Goal: Task Accomplishment & Management: Use online tool/utility

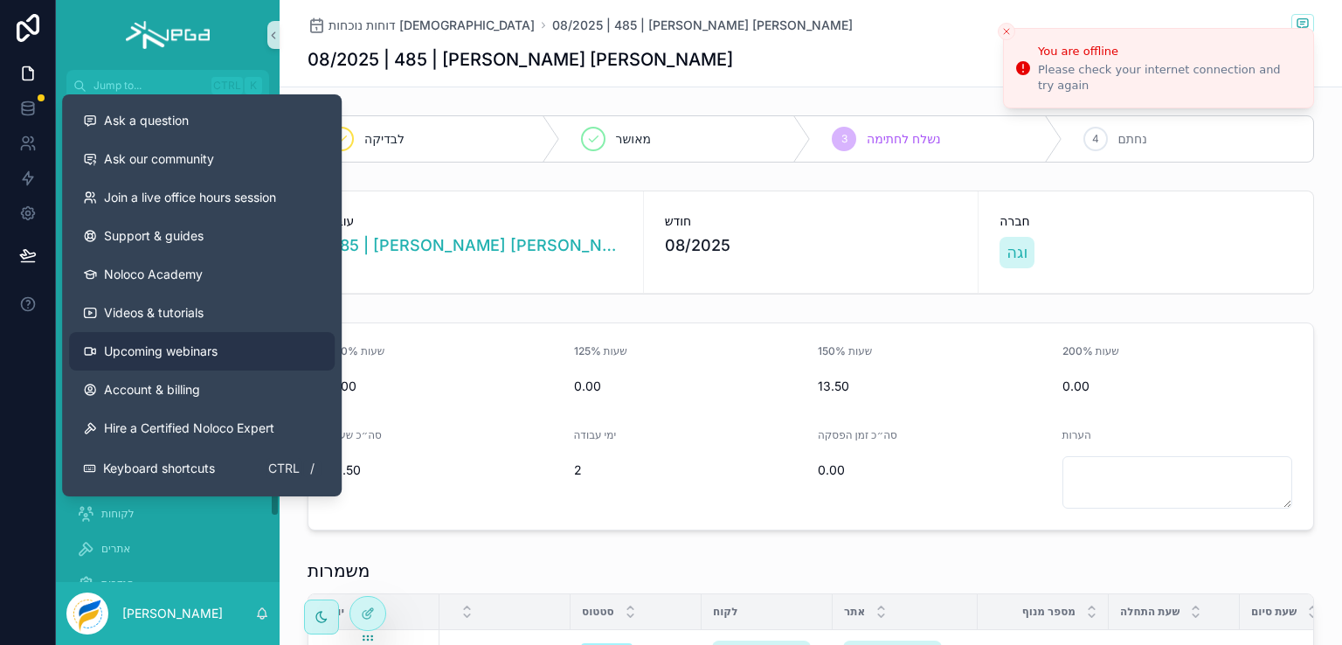
scroll to position [278, 0]
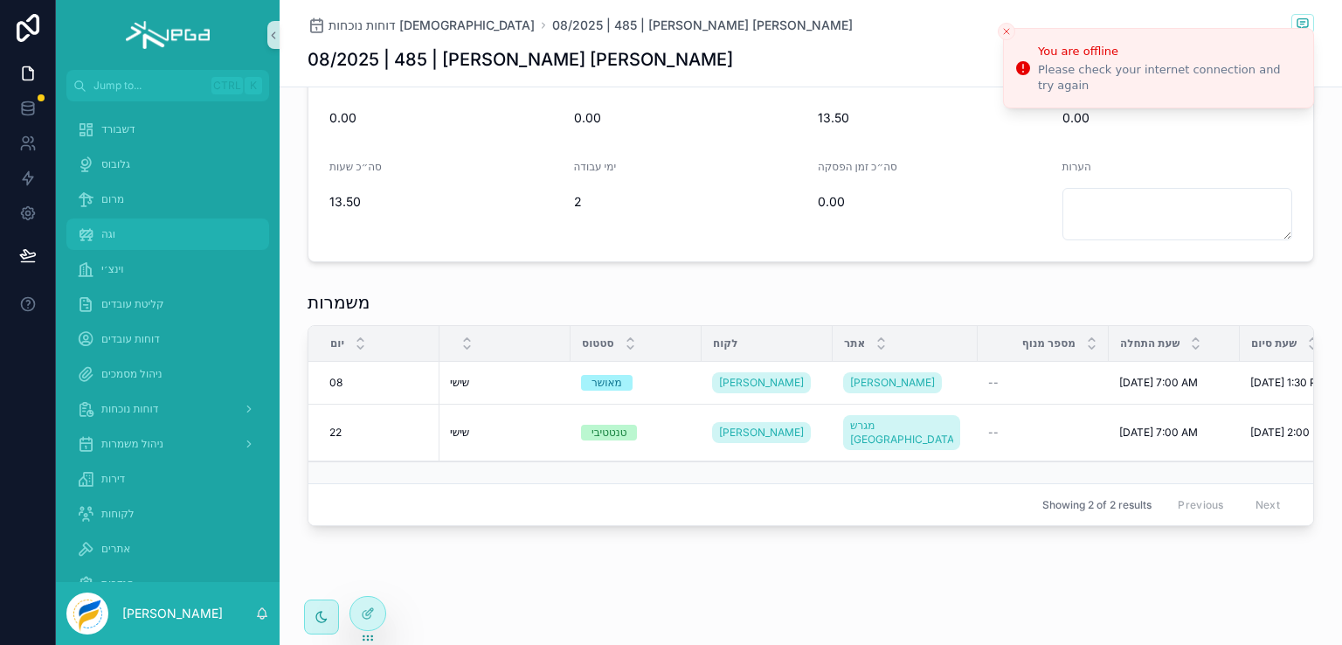
click at [111, 239] on span "וגה" at bounding box center [108, 234] width 14 height 14
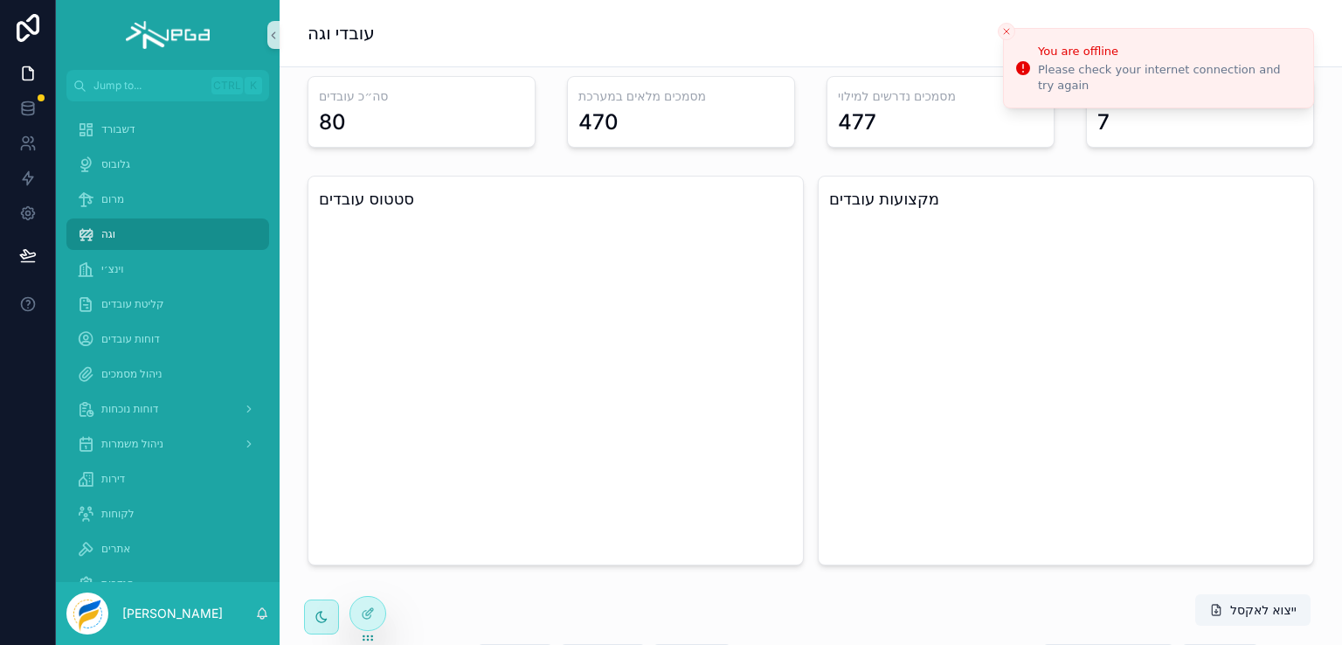
scroll to position [278, 0]
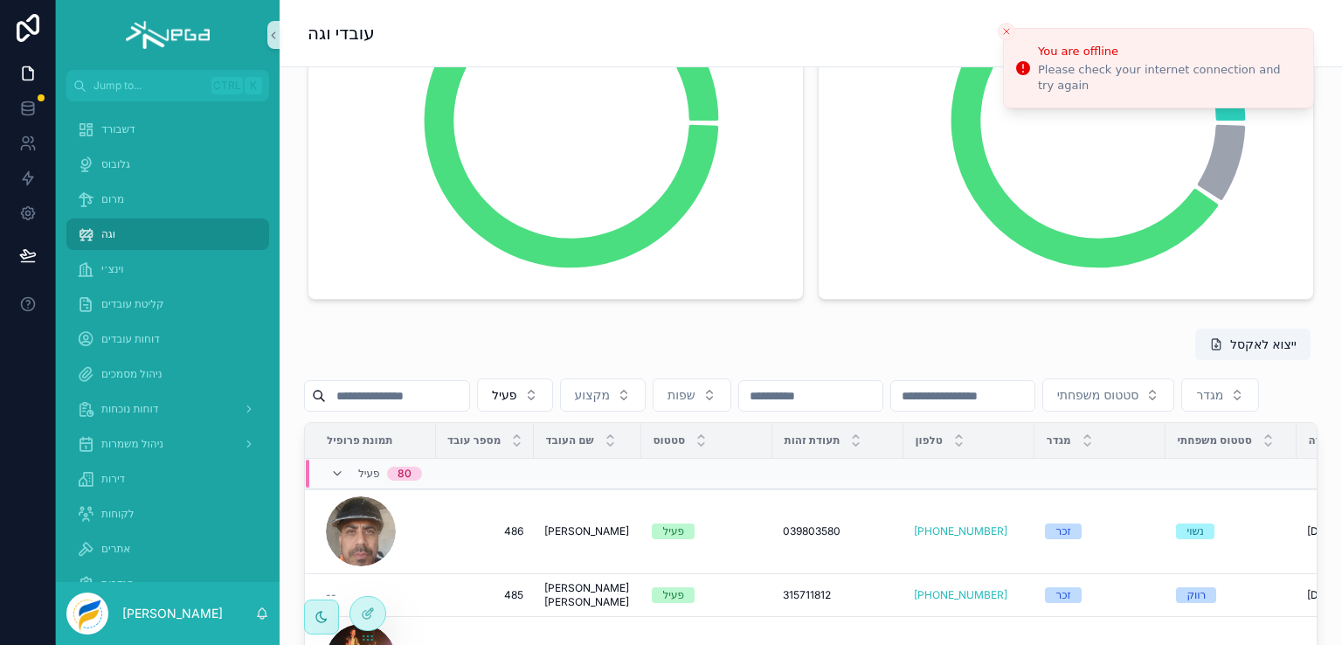
click at [396, 396] on input "scrollable content" at bounding box center [397, 396] width 143 height 24
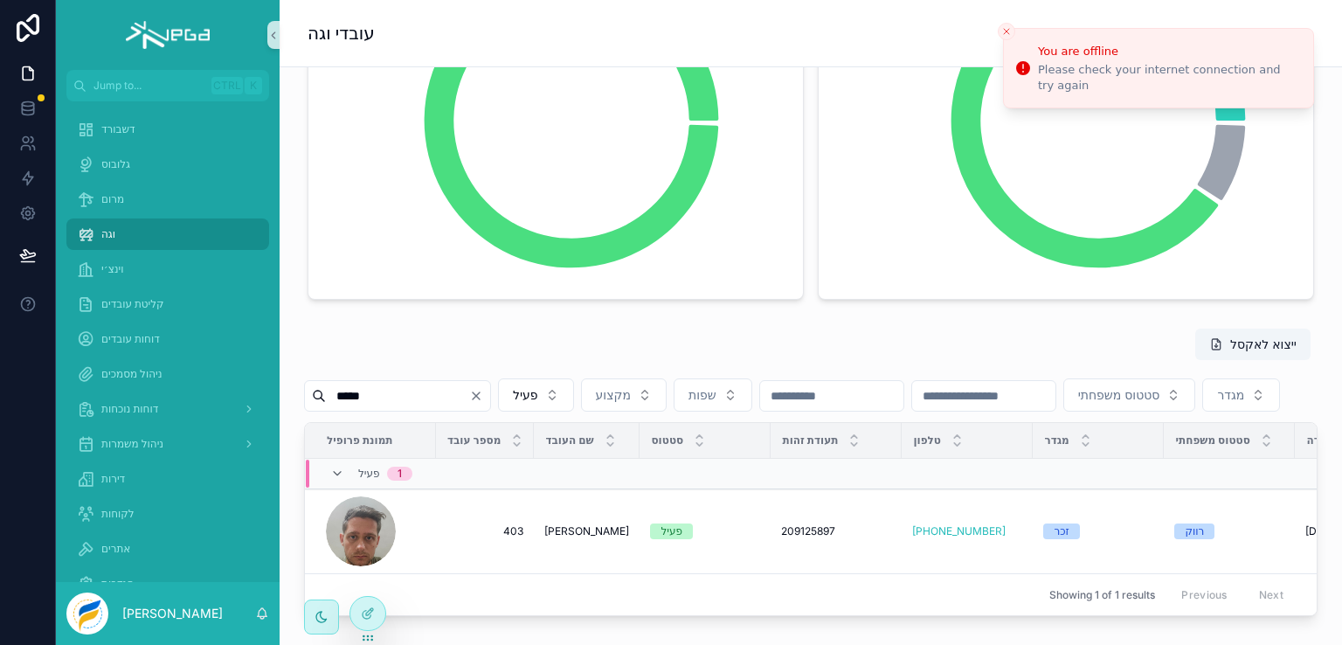
scroll to position [365, 0]
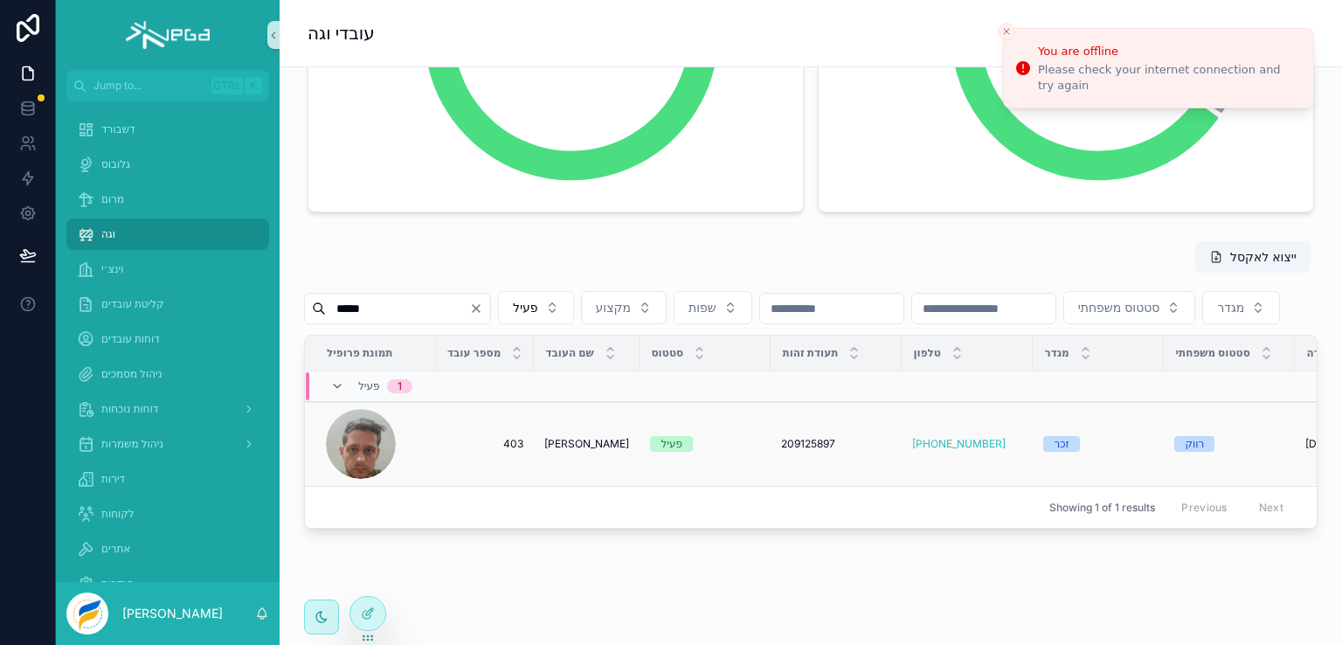
type input "*****"
click at [478, 451] on span "403" at bounding box center [484, 444] width 77 height 14
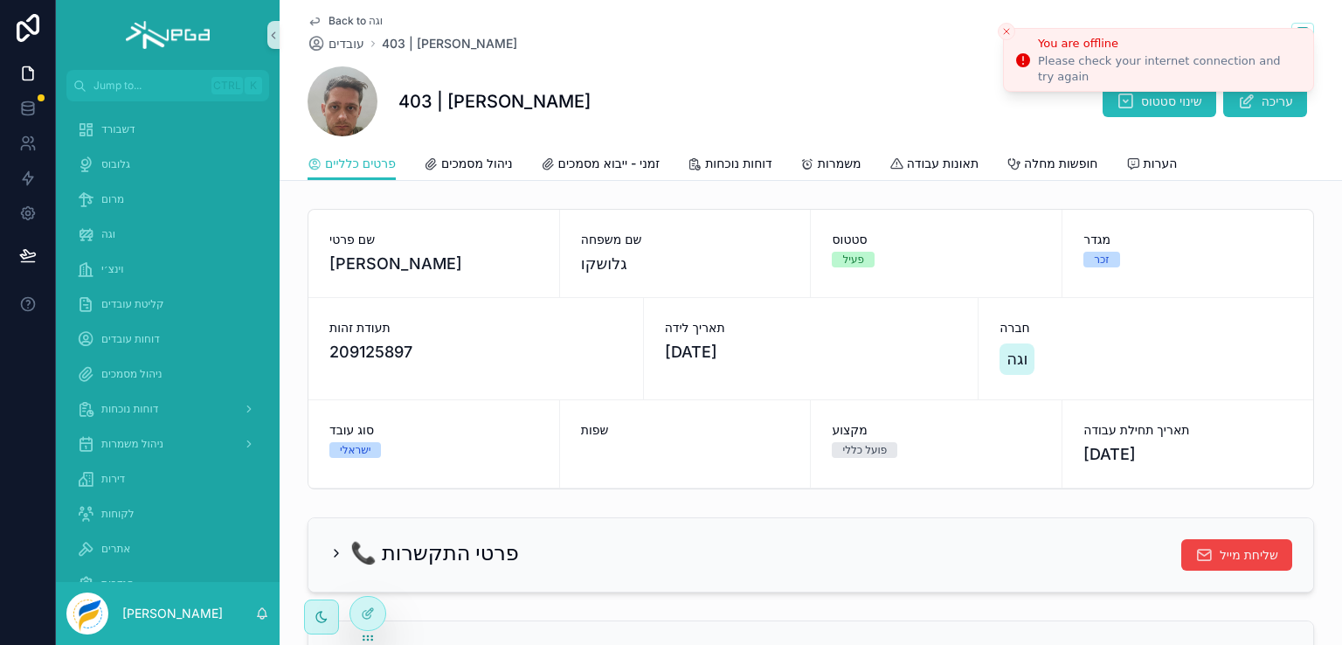
click at [1001, 31] on icon "Close toast" at bounding box center [1006, 31] width 10 height 10
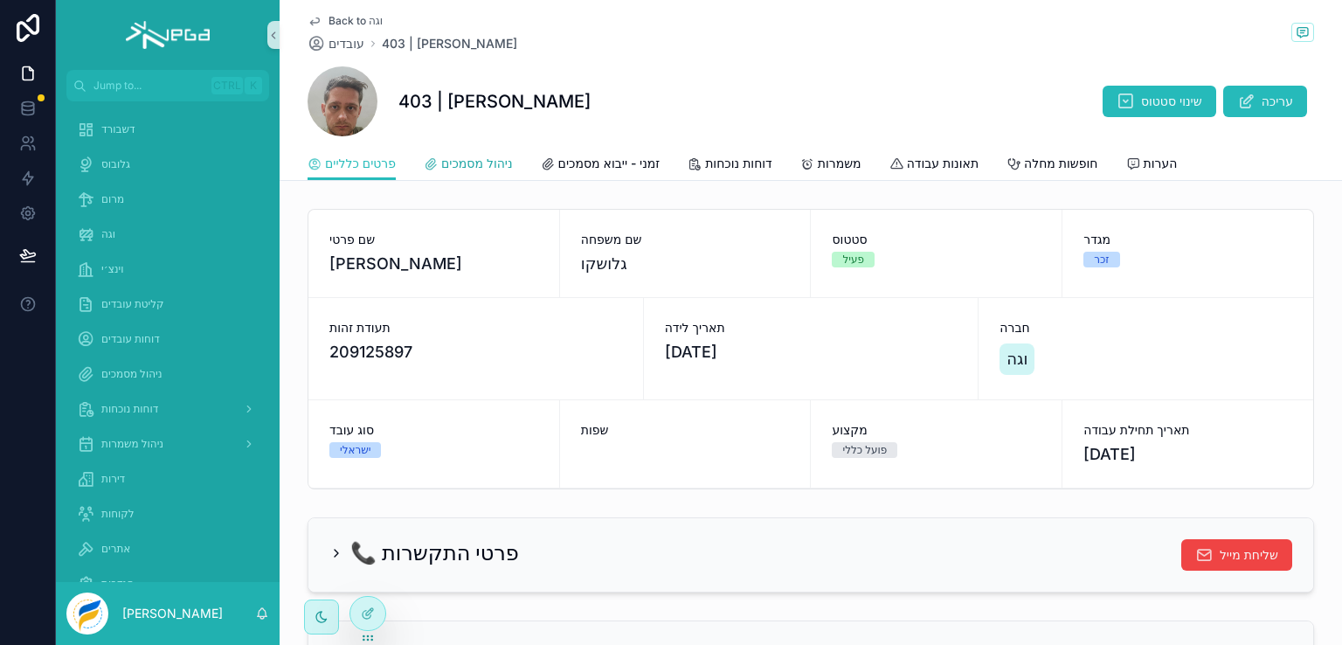
click at [463, 160] on span "ניהול מסמכים" at bounding box center [477, 163] width 72 height 17
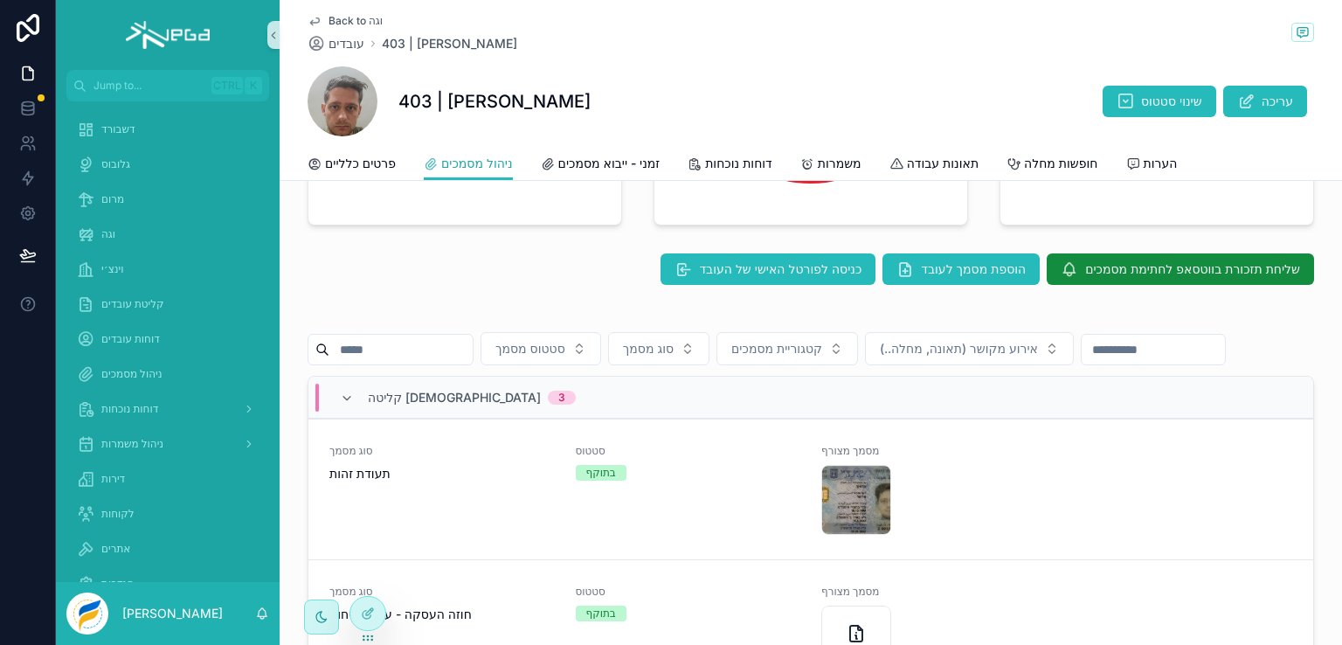
scroll to position [349, 0]
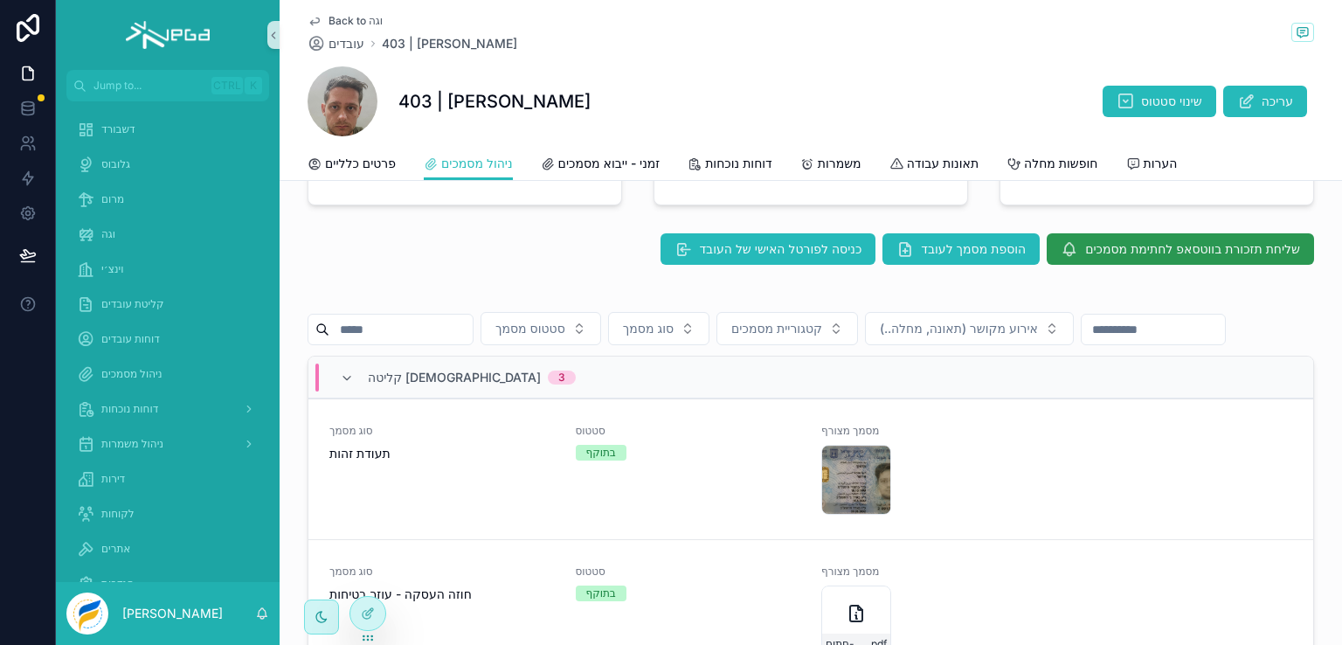
click at [1108, 248] on span "שליחת תזכורת בווטסאפ לחתימת מסמכים" at bounding box center [1192, 248] width 215 height 17
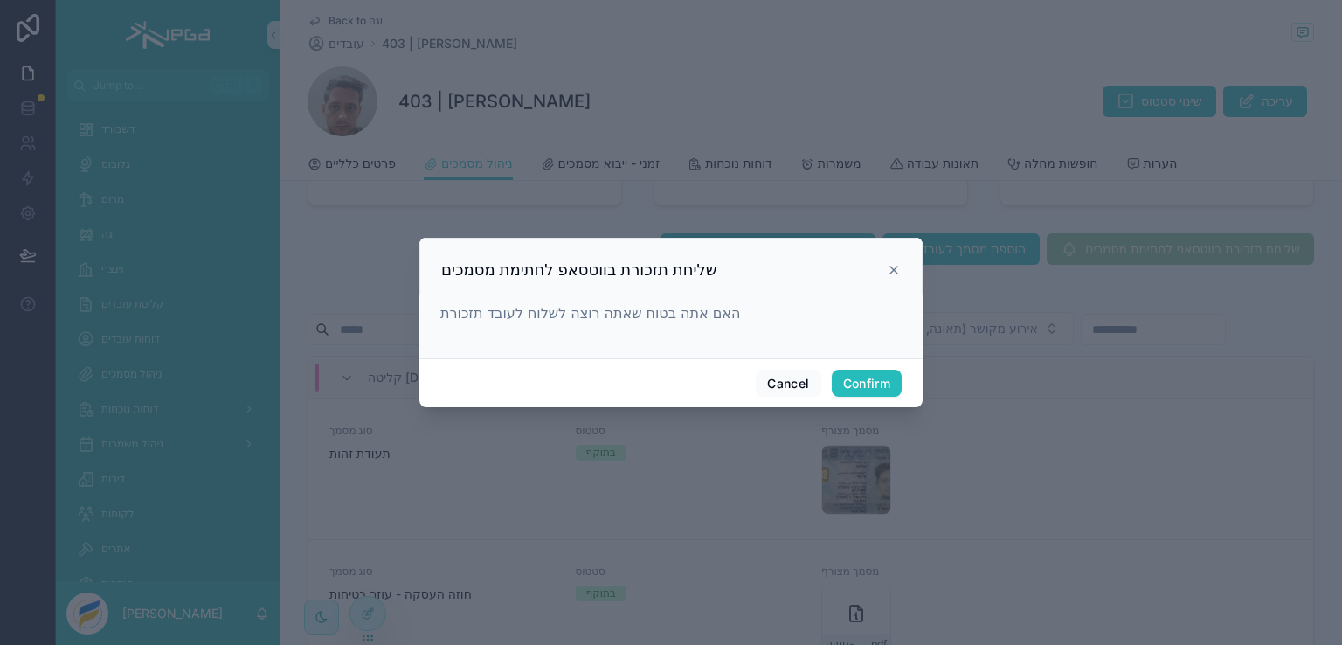
click at [887, 60] on div at bounding box center [671, 322] width 1342 height 645
click at [891, 266] on icon at bounding box center [893, 269] width 7 height 7
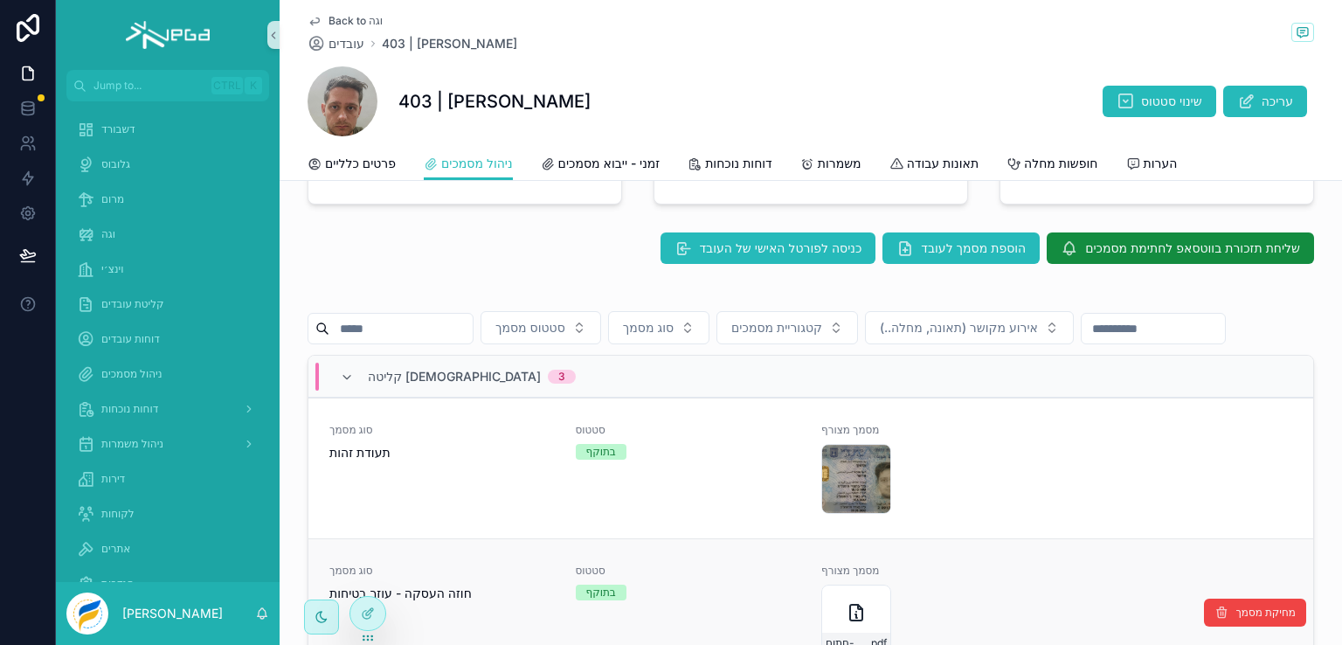
scroll to position [137, 0]
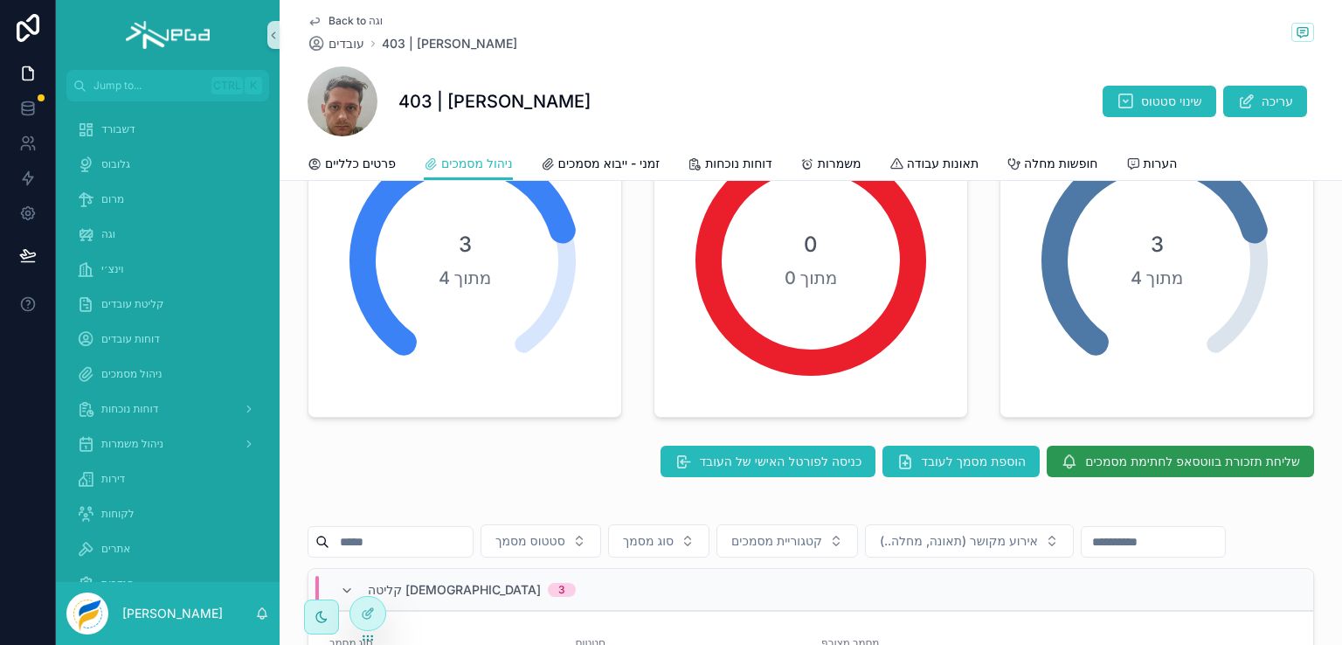
click at [1144, 457] on span "שליחת תזכורת בווטסאפ לחתימת מסמכים" at bounding box center [1192, 461] width 215 height 17
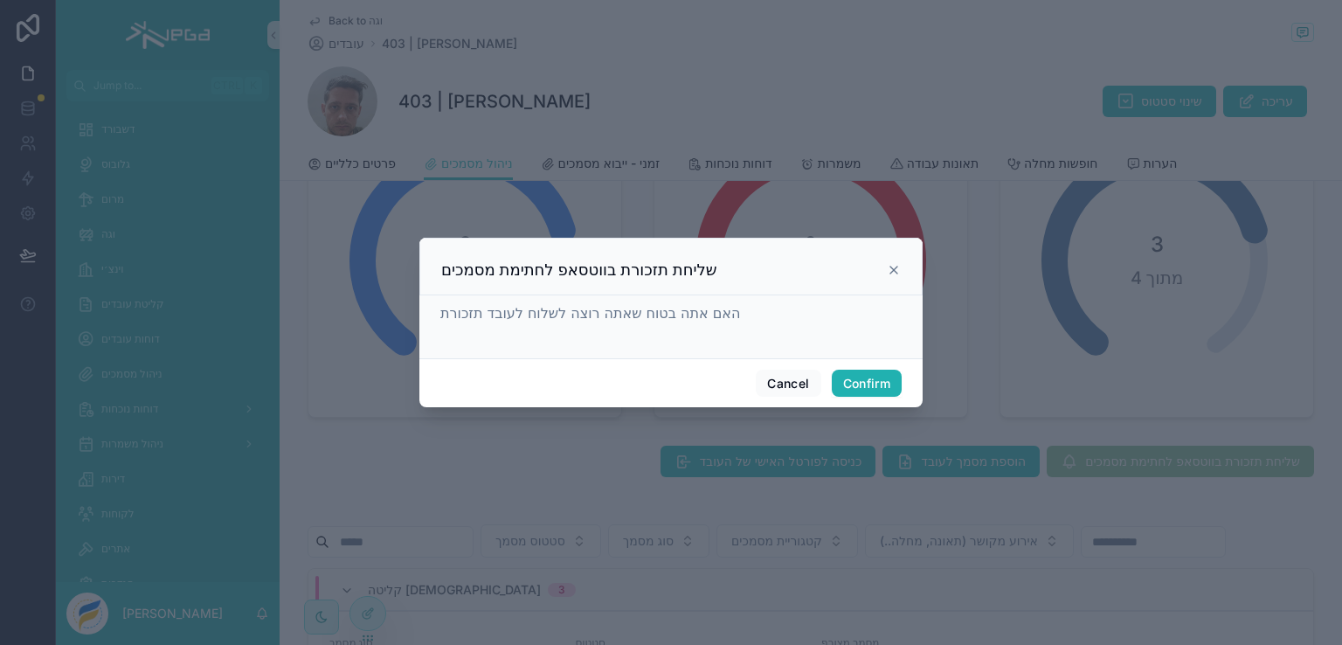
click at [856, 377] on button "Confirm" at bounding box center [867, 384] width 70 height 28
